Goal: Contribute content: Add original content to the website for others to see

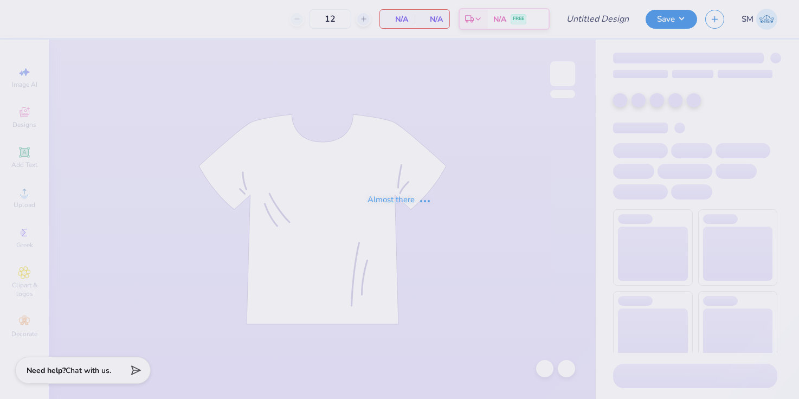
type input "DG Parents Weekend pink and green"
type input "140"
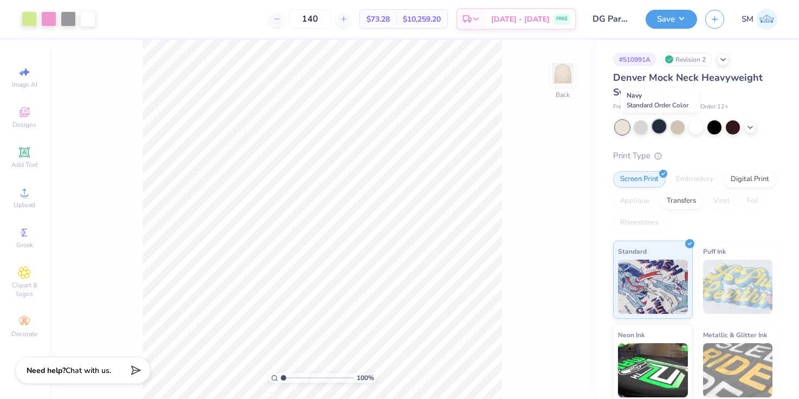
click at [654, 128] on div at bounding box center [659, 126] width 14 height 14
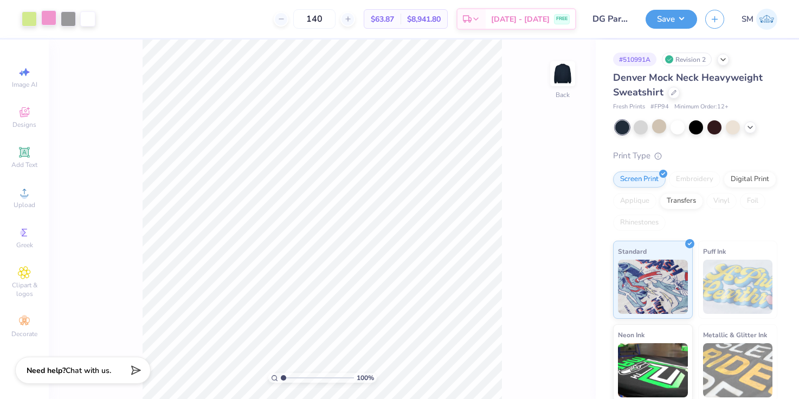
click at [48, 19] on div at bounding box center [48, 17] width 15 height 15
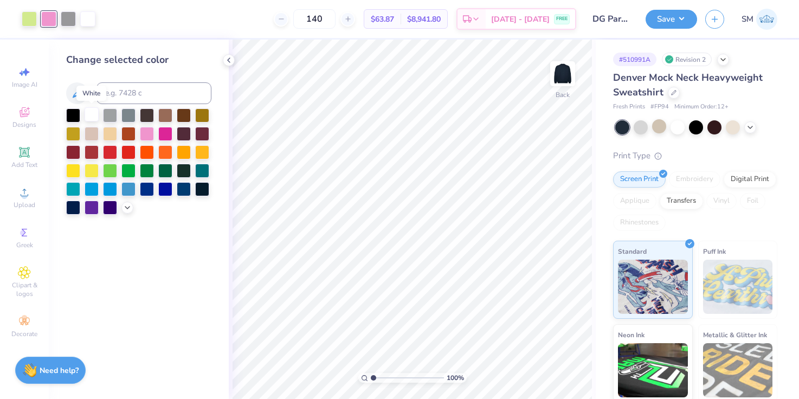
click at [90, 118] on div at bounding box center [92, 114] width 14 height 14
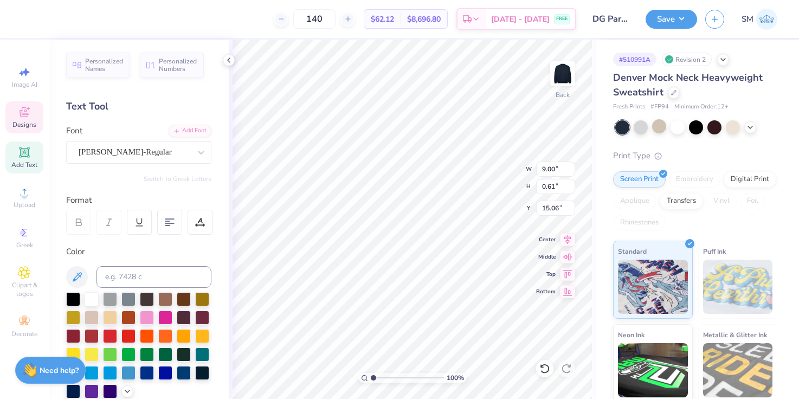
type textarea "FAMILY WEEKEND"
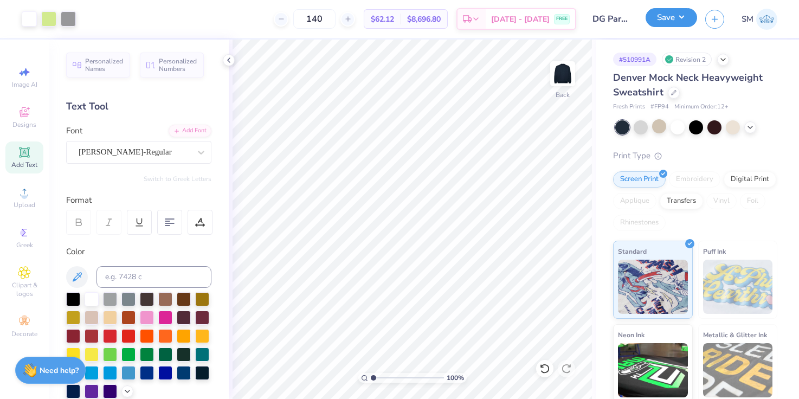
click at [671, 17] on button "Save" at bounding box center [670, 17] width 51 height 19
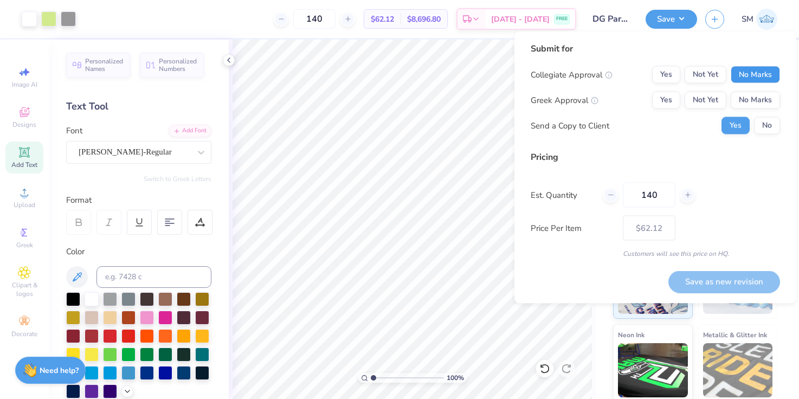
click at [755, 77] on button "No Marks" at bounding box center [754, 74] width 49 height 17
click at [665, 102] on button "Yes" at bounding box center [666, 100] width 28 height 17
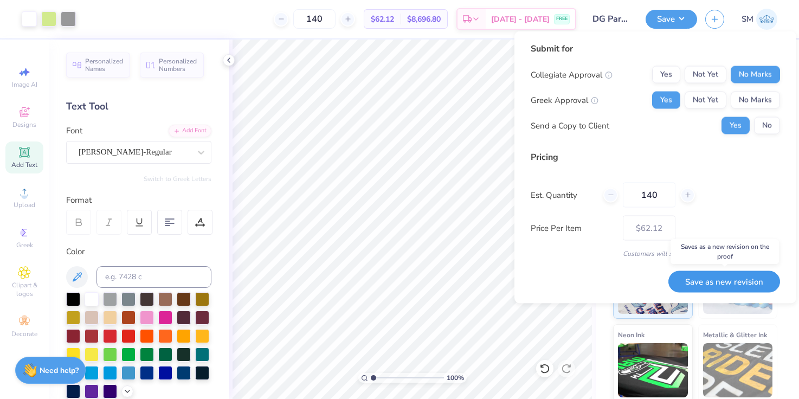
click at [720, 284] on button "Save as new revision" at bounding box center [724, 281] width 112 height 22
type input "$62.12"
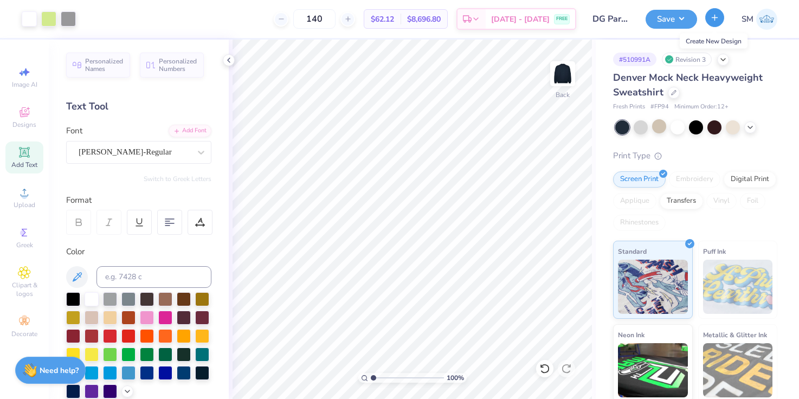
click at [711, 15] on icon "button" at bounding box center [714, 17] width 9 height 9
